Goal: Task Accomplishment & Management: Manage account settings

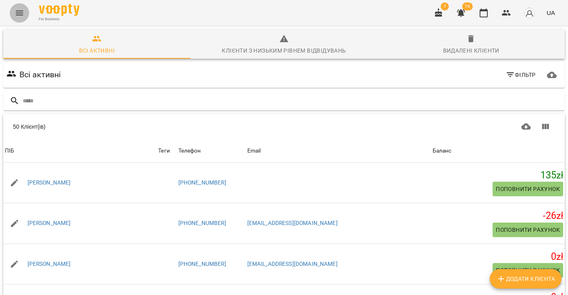
click at [20, 15] on icon "Menu" at bounding box center [19, 13] width 7 height 5
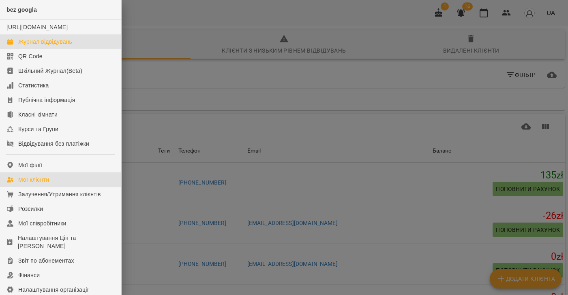
drag, startPoint x: 34, startPoint y: 46, endPoint x: 244, endPoint y: 126, distance: 224.2
click at [34, 46] on div "Журнал відвідувань" at bounding box center [45, 42] width 54 height 8
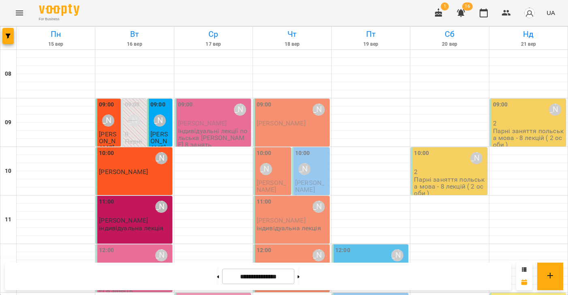
scroll to position [73, 0]
click at [134, 246] on div "12:00 Anna Litkovets" at bounding box center [134, 255] width 71 height 19
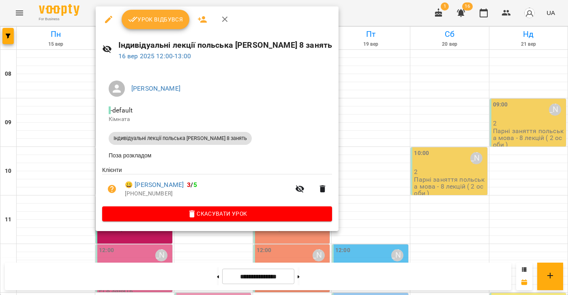
click at [166, 25] on button "Урок відбувся" at bounding box center [156, 19] width 68 height 19
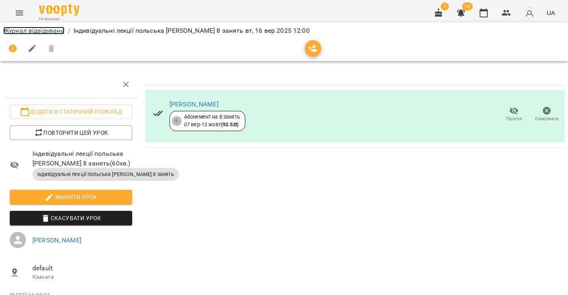
click at [30, 29] on link "Журнал відвідувань" at bounding box center [33, 31] width 61 height 8
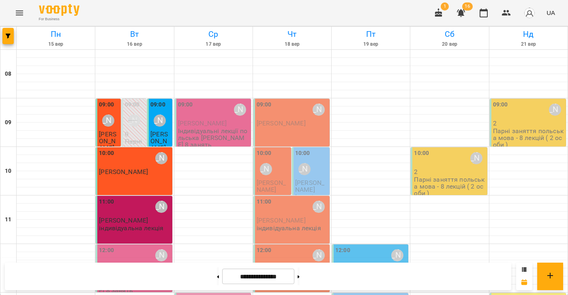
scroll to position [104, 0]
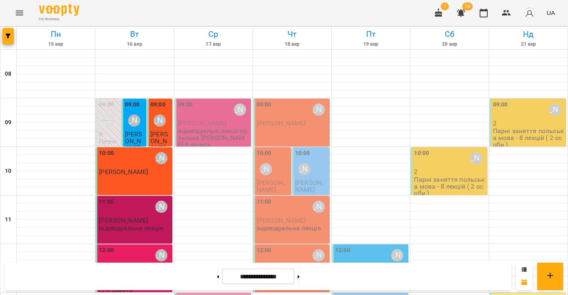
scroll to position [265, 0]
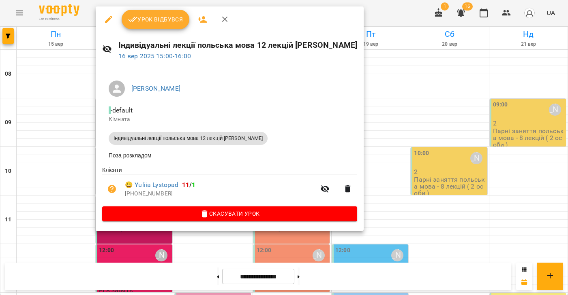
click at [148, 23] on span "Урок відбувся" at bounding box center [155, 20] width 55 height 10
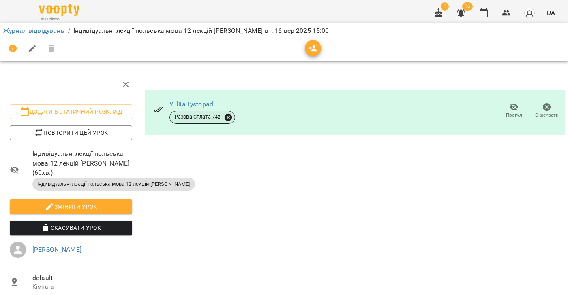
click at [229, 118] on icon at bounding box center [228, 117] width 9 height 9
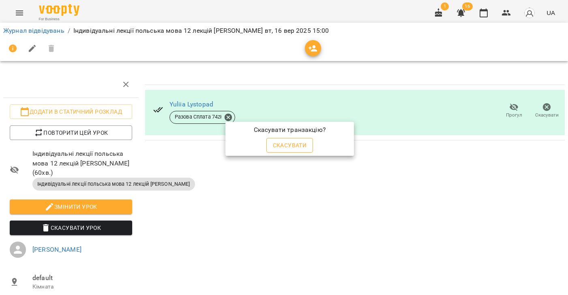
click at [275, 148] on span "Скасувати" at bounding box center [290, 146] width 34 height 10
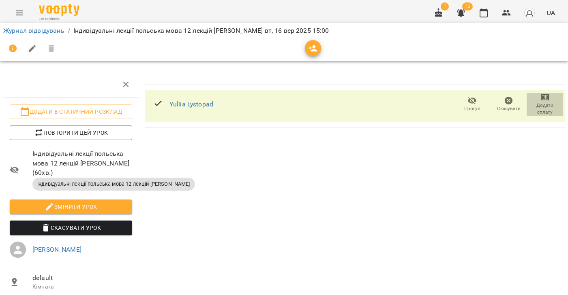
click at [544, 112] on span "Додати сплату" at bounding box center [544, 109] width 27 height 14
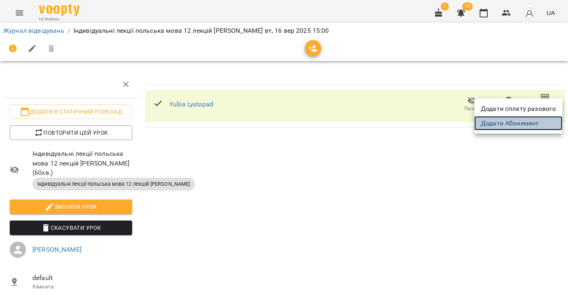
click at [518, 124] on link "Додати Абонемент" at bounding box center [518, 123] width 88 height 15
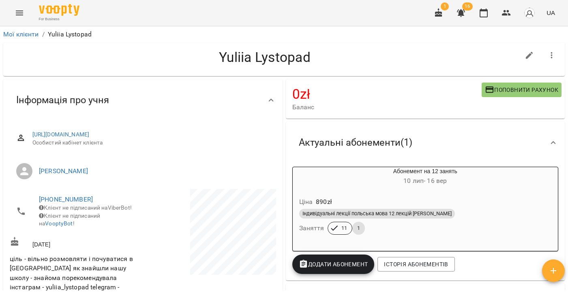
click at [390, 200] on div "Ціна 890 zł" at bounding box center [425, 202] width 256 height 15
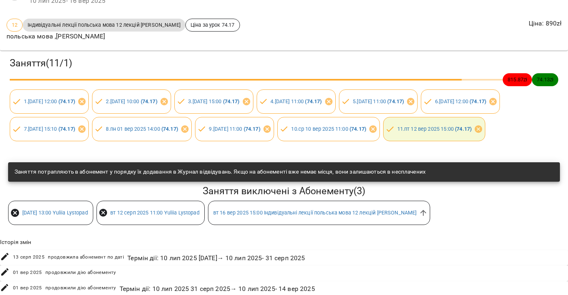
scroll to position [56, 0]
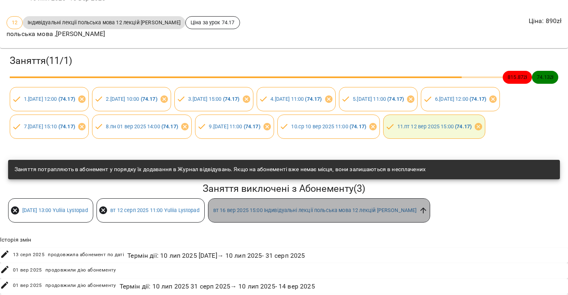
click at [428, 215] on icon at bounding box center [423, 210] width 9 height 9
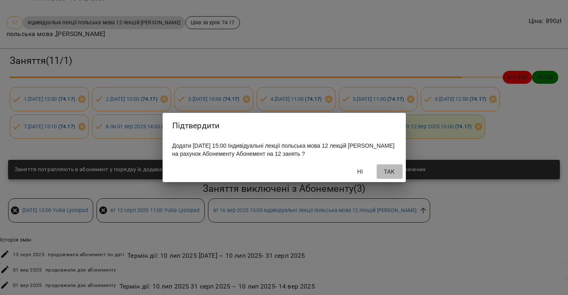
drag, startPoint x: 389, startPoint y: 174, endPoint x: 408, endPoint y: 190, distance: 24.1
click at [389, 174] on span "Так" at bounding box center [389, 172] width 19 height 10
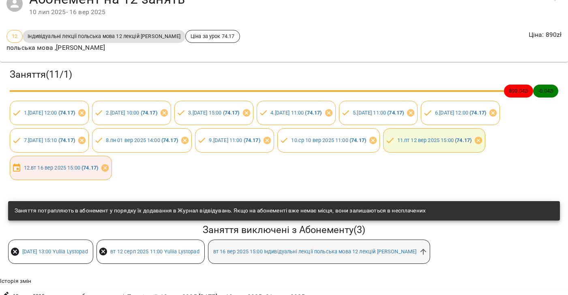
scroll to position [42, 0]
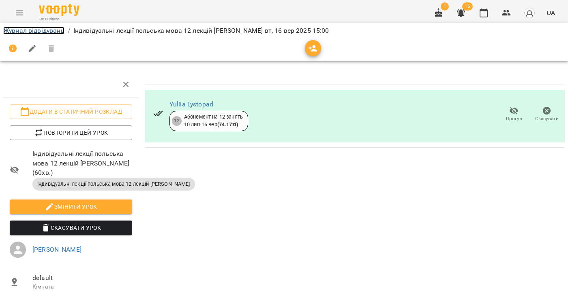
click at [15, 32] on link "Журнал відвідувань" at bounding box center [33, 31] width 61 height 8
